Goal: Information Seeking & Learning: Learn about a topic

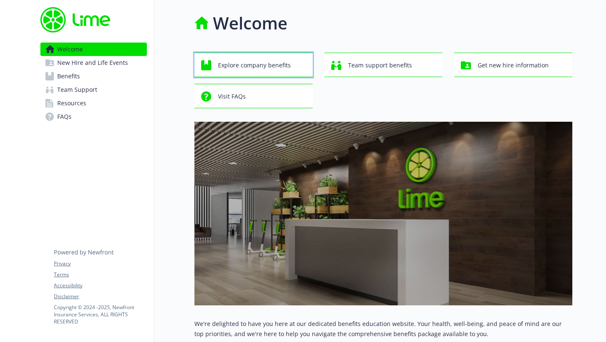
click at [236, 73] on span "Explore company benefits" at bounding box center [254, 65] width 73 height 16
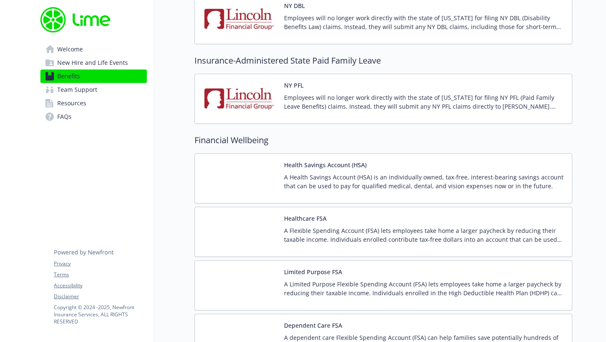
scroll to position [1020, 0]
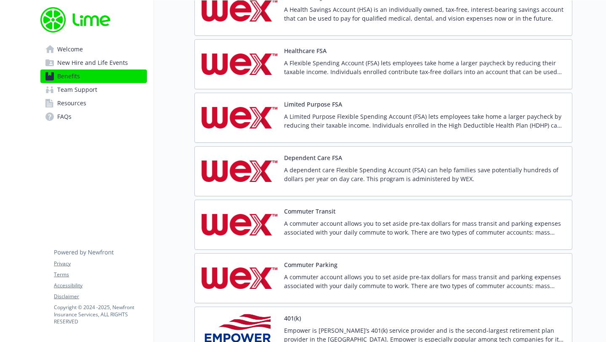
click at [344, 232] on p "A commuter account allows you to set aside pre-tax dollars for mass transit and…" at bounding box center [424, 228] width 281 height 18
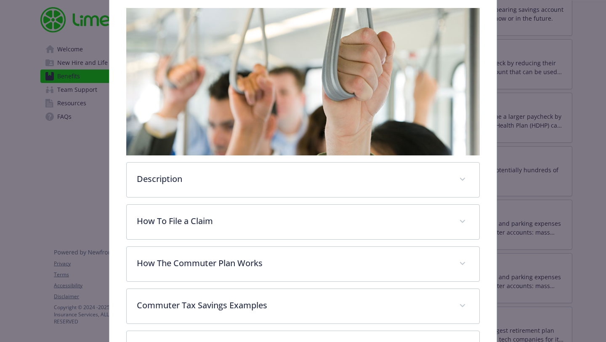
scroll to position [162, 0]
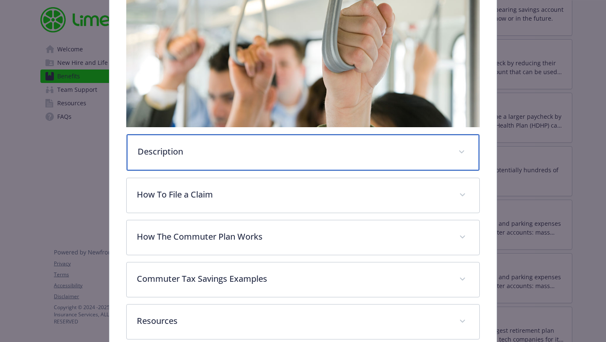
click at [208, 153] on p "Description" at bounding box center [293, 151] width 311 height 13
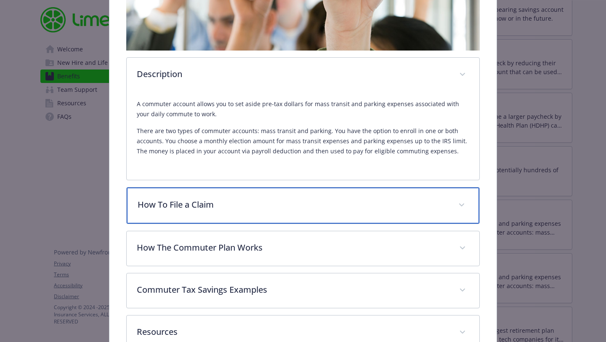
click at [229, 190] on div "How To File a Claim" at bounding box center [303, 205] width 353 height 36
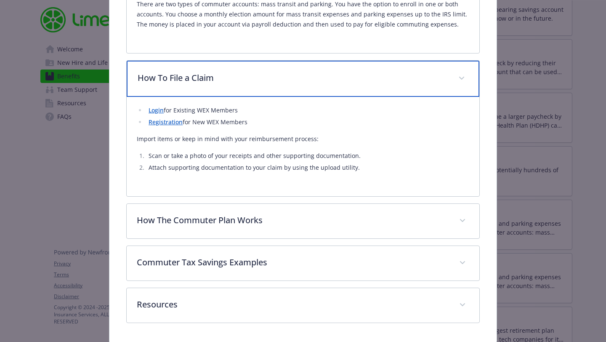
scroll to position [383, 0]
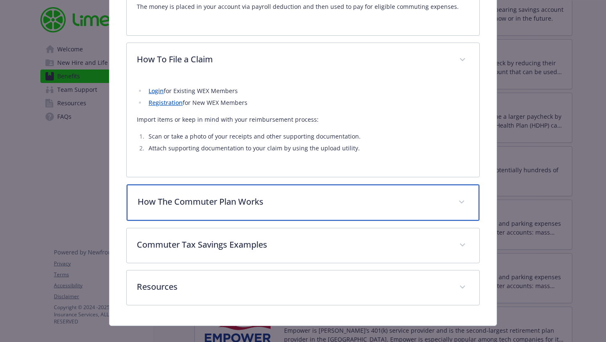
click at [214, 206] on div "How The Commuter Plan Works" at bounding box center [303, 202] width 353 height 36
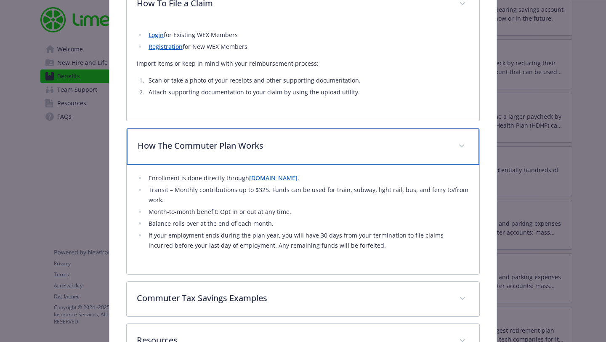
scroll to position [451, 0]
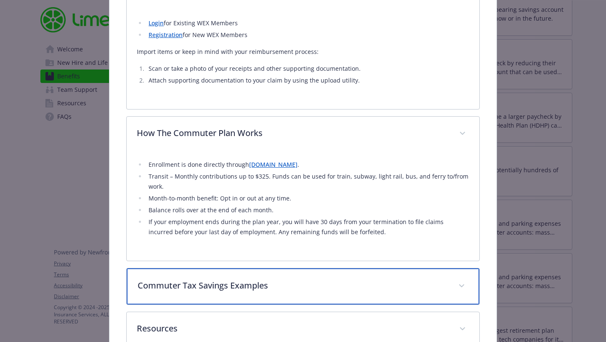
click at [252, 289] on p "Commuter Tax Savings Examples" at bounding box center [293, 285] width 311 height 13
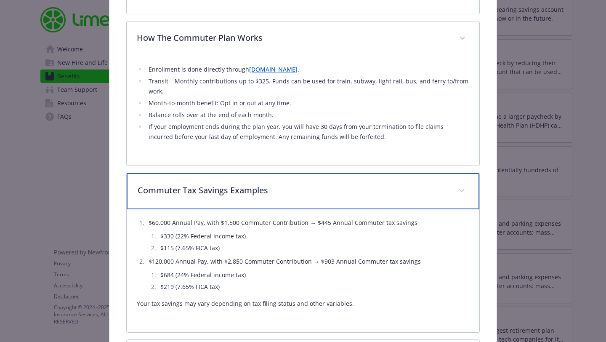
scroll to position [625, 0]
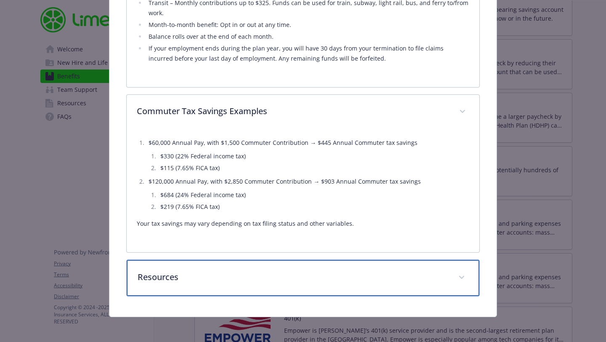
click at [246, 288] on div "Resources" at bounding box center [303, 278] width 353 height 36
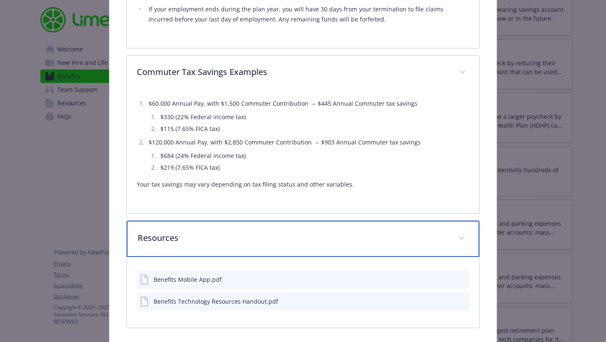
scroll to position [695, 0]
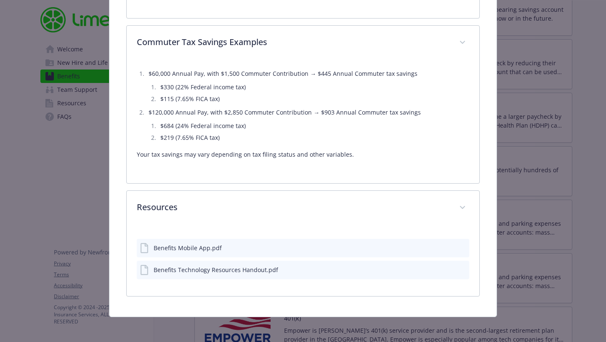
click at [375, 79] on li "$60,000 Annual Pay, with $1,500 Commuter Contribution → $445 Annual Commuter ta…" at bounding box center [307, 86] width 323 height 35
